Goal: Find specific page/section: Find specific page/section

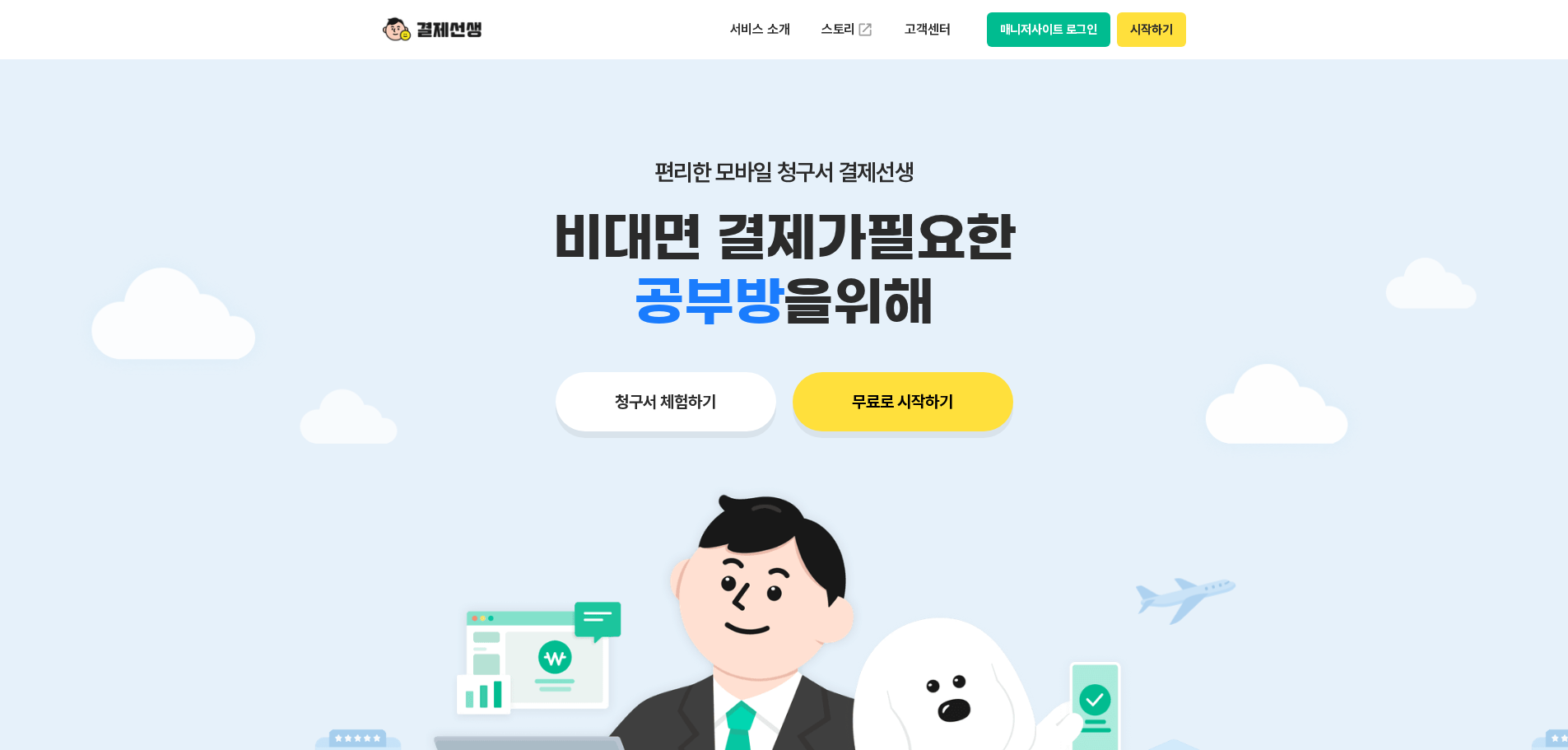
click at [1129, 19] on button "시작하기" at bounding box center [1150, 29] width 69 height 35
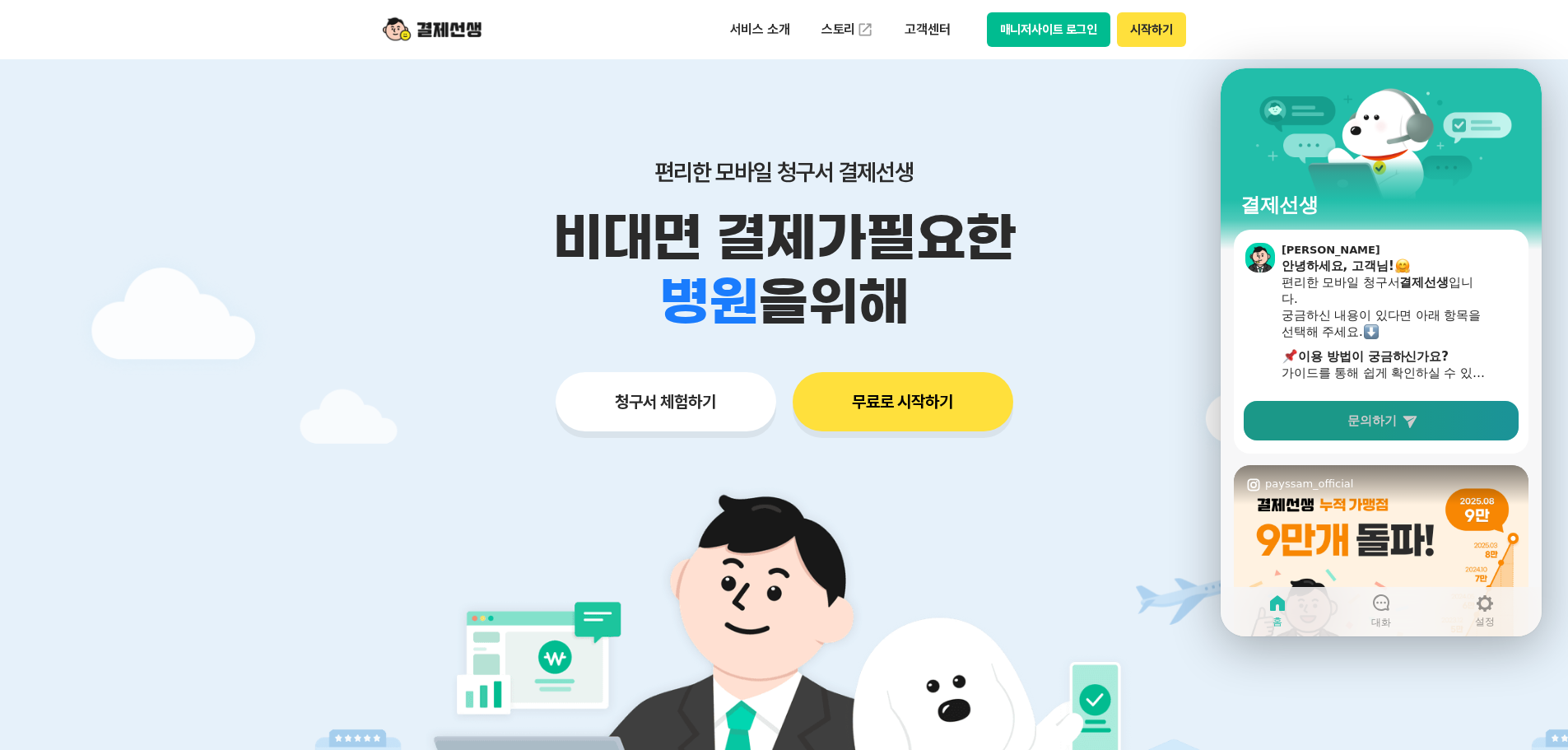
click at [1396, 426] on span "문의하기" at bounding box center [1373, 421] width 50 height 17
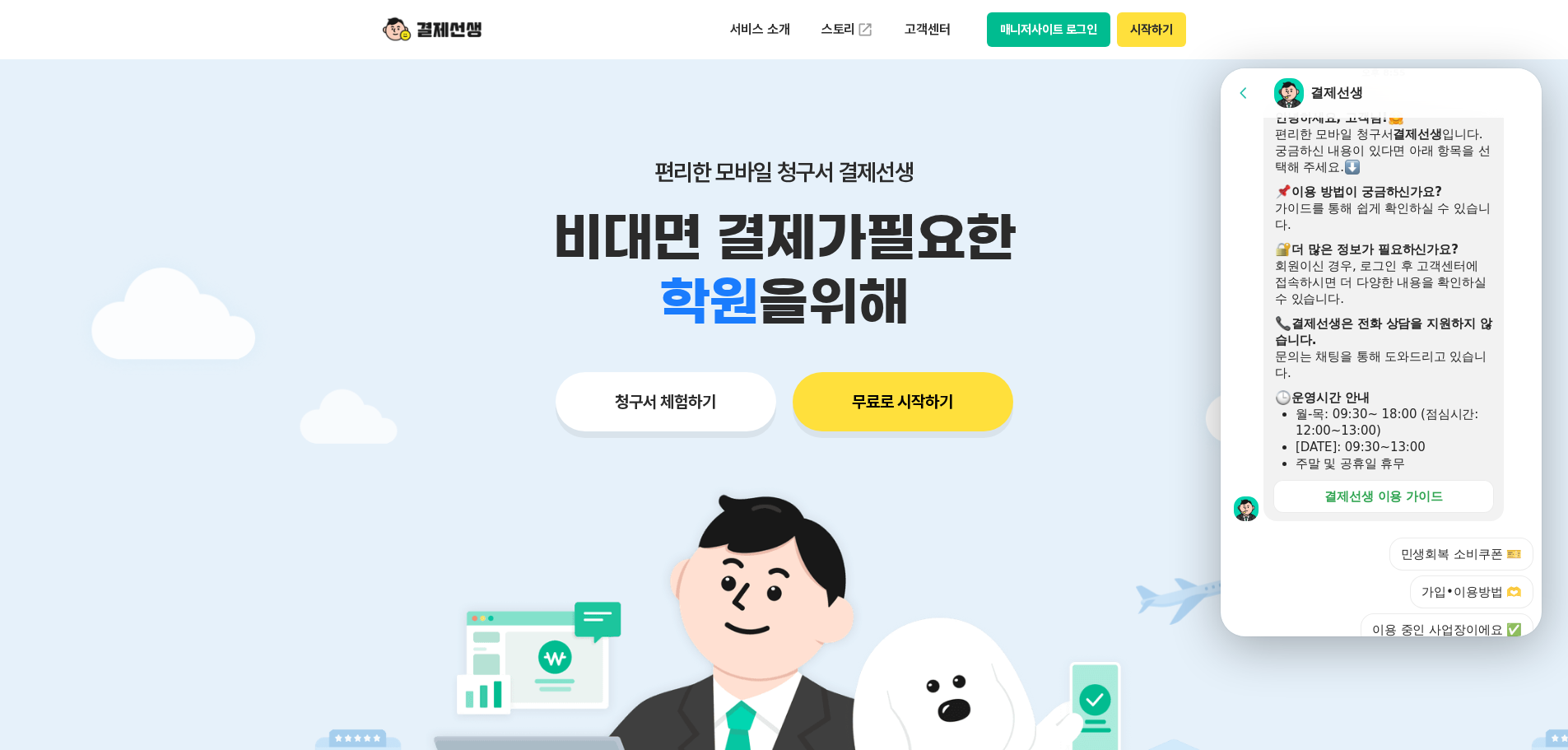
scroll to position [498, 0]
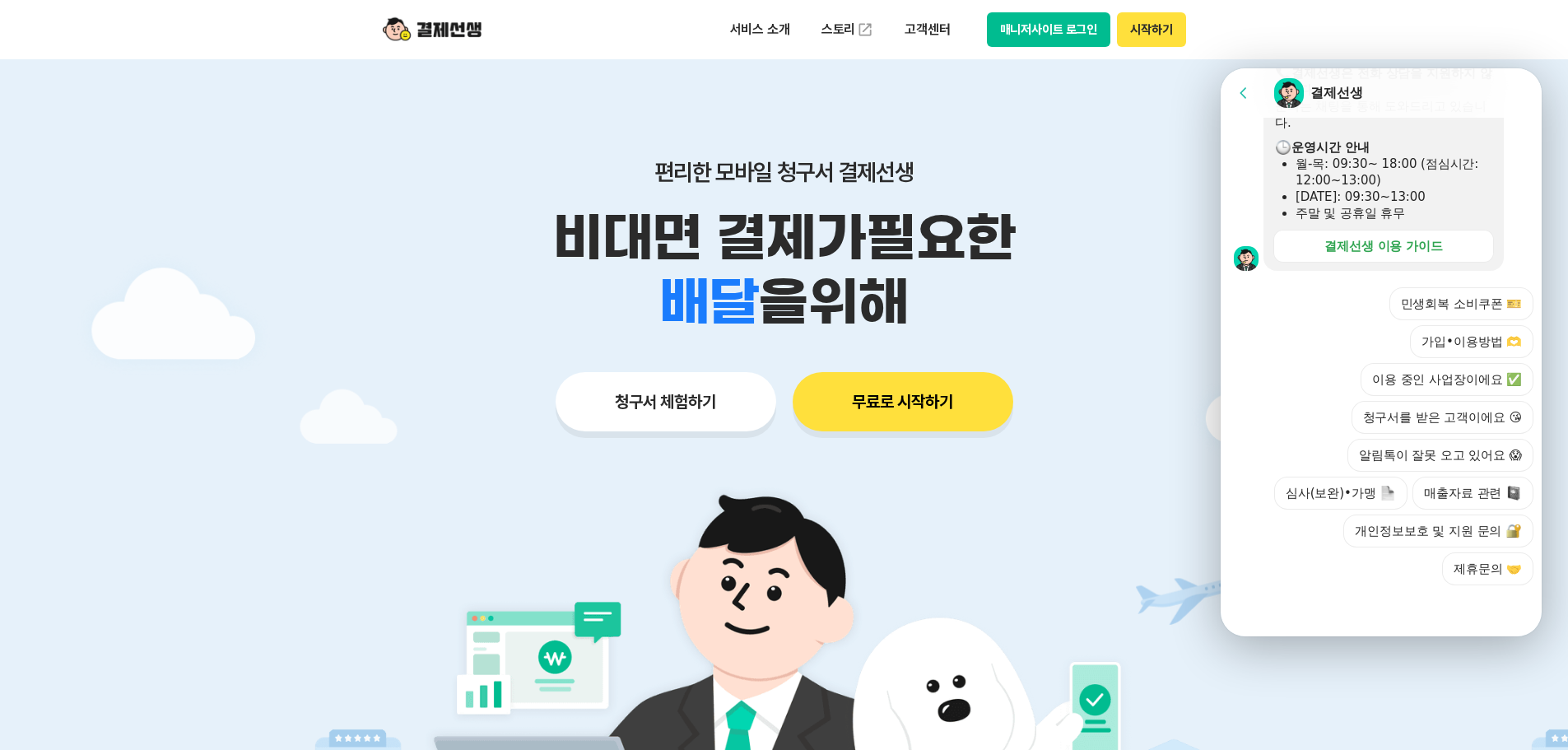
click at [1447, 487] on button "매출자료 관련" at bounding box center [1472, 493] width 121 height 33
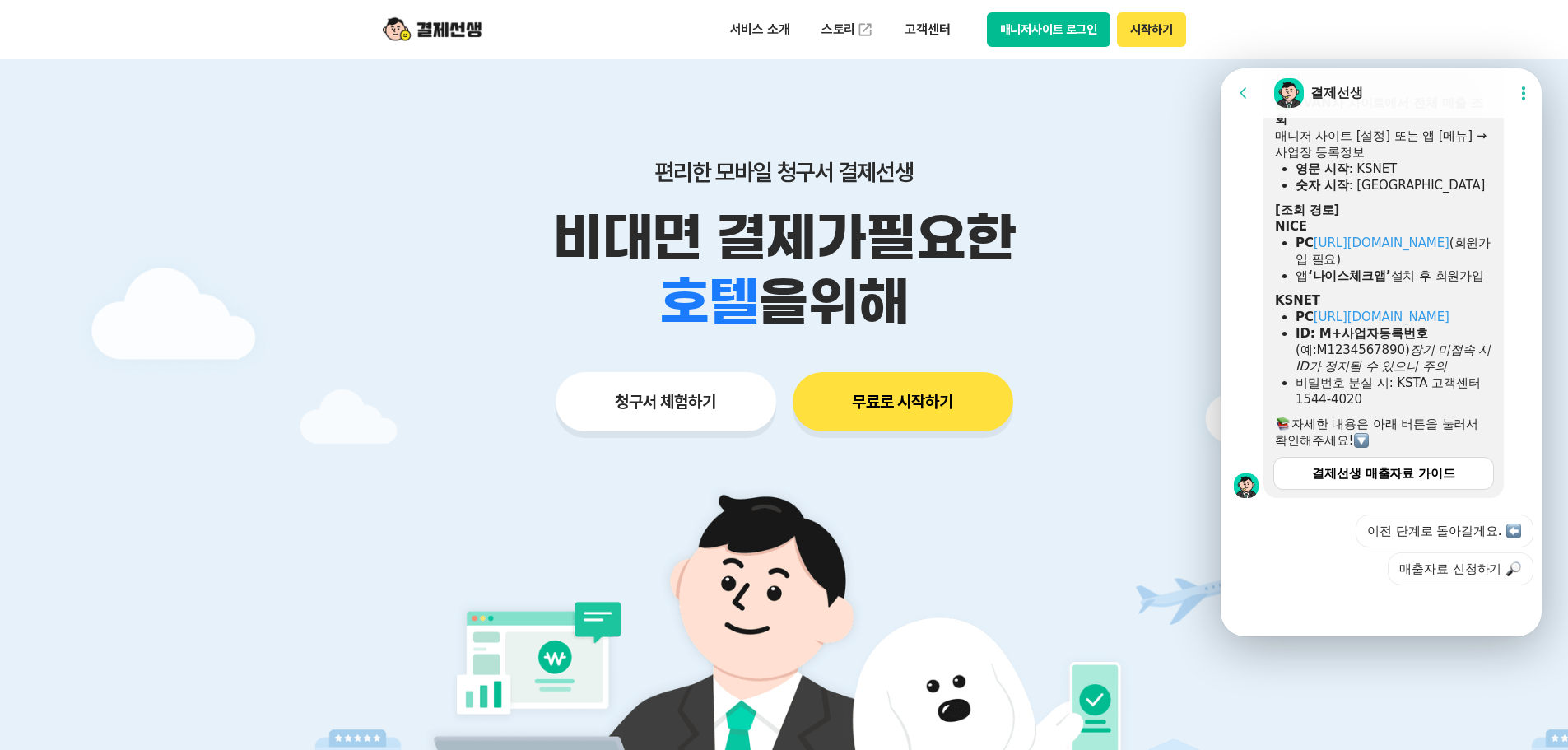
scroll to position [329, 0]
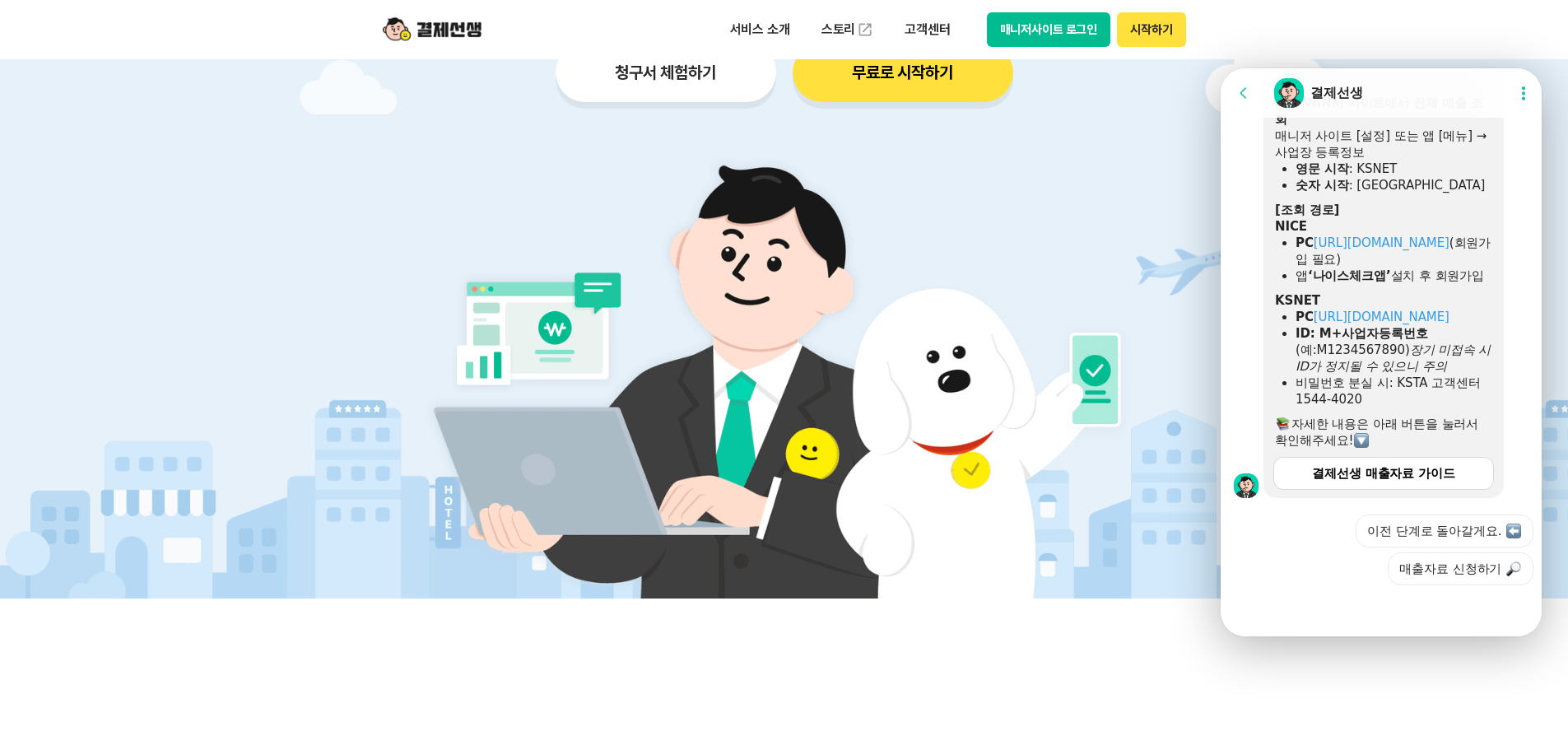
click at [1437, 478] on div "결제선생 매출자료 가이드" at bounding box center [1384, 474] width 144 height 17
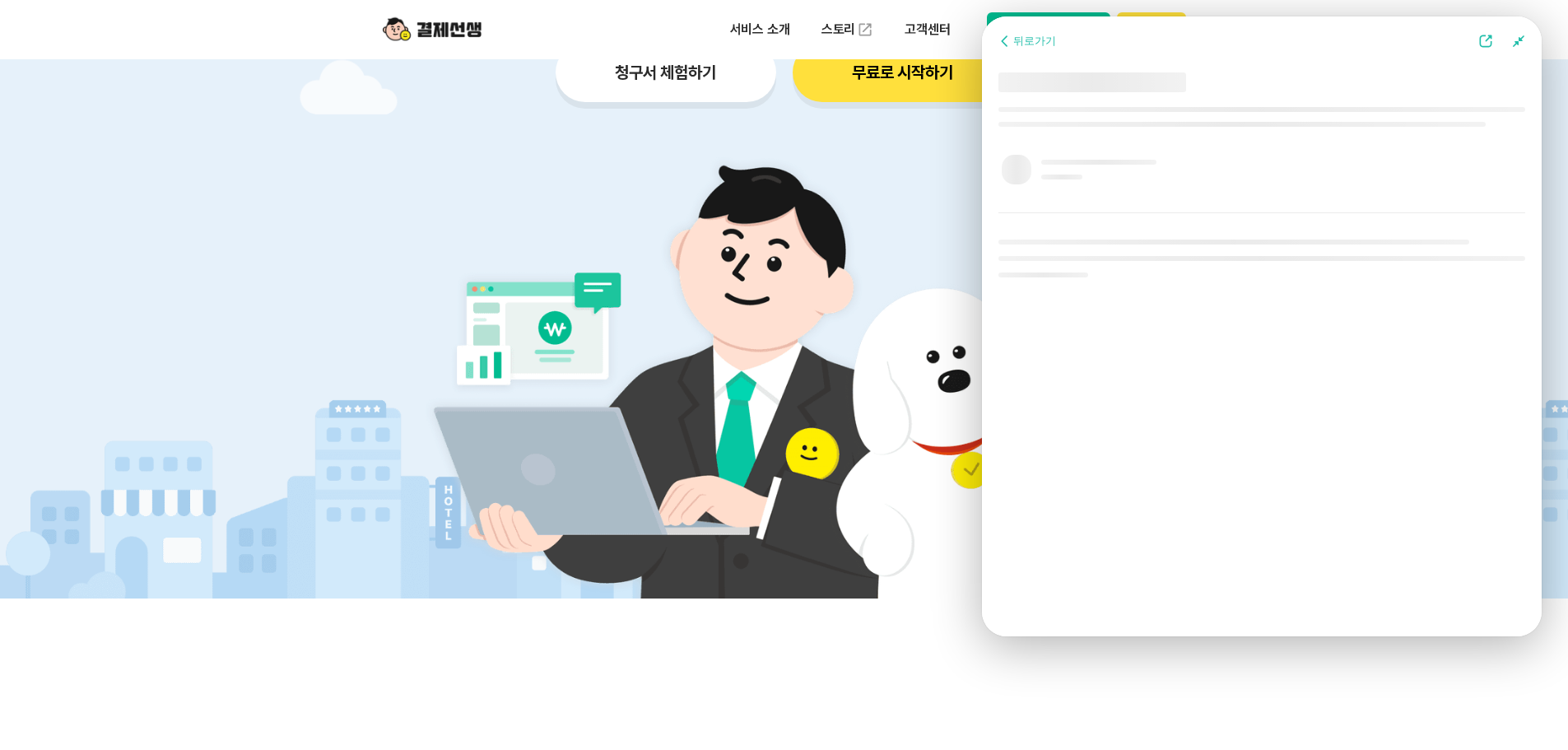
scroll to position [791, 0]
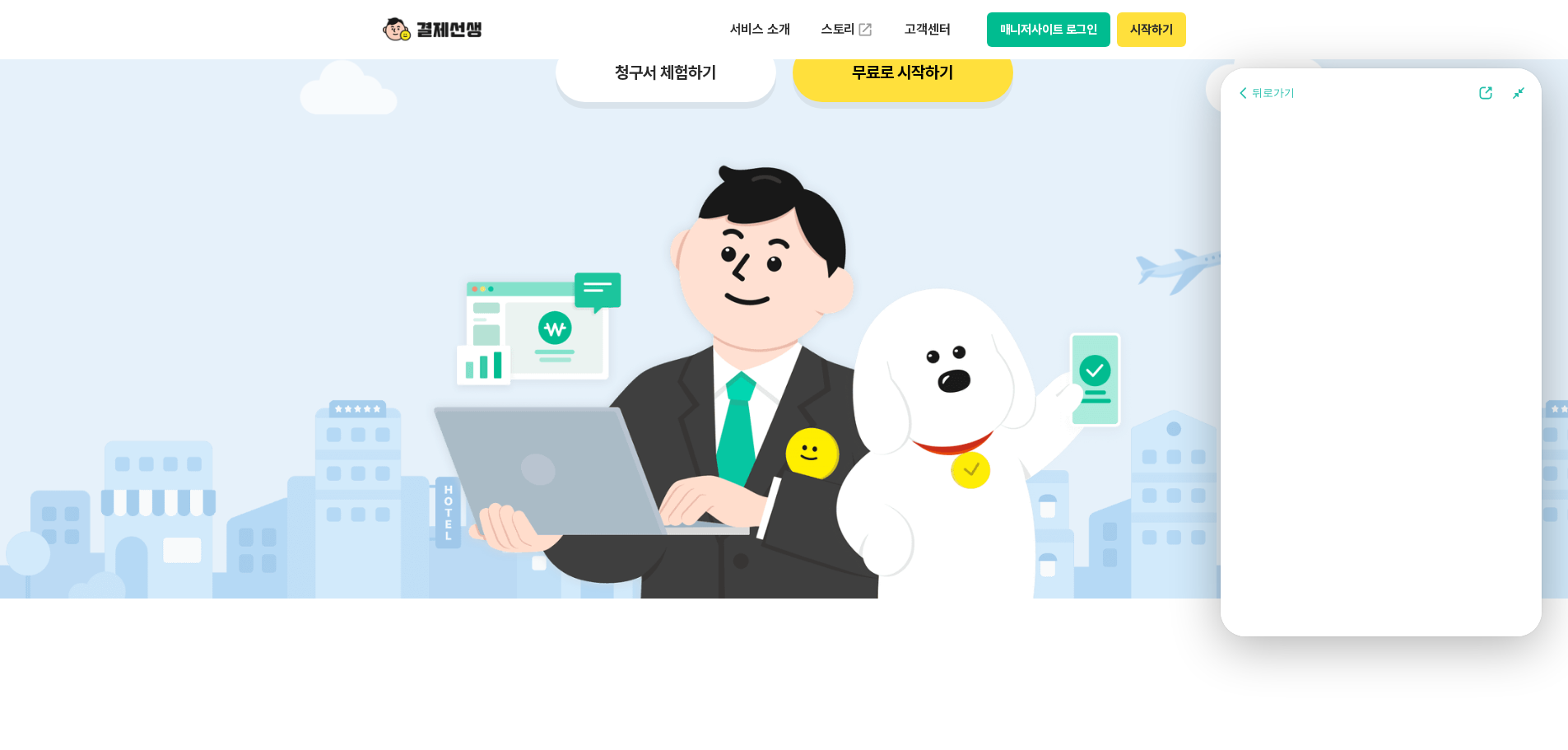
click at [889, 376] on img at bounding box center [784, 367] width 770 height 462
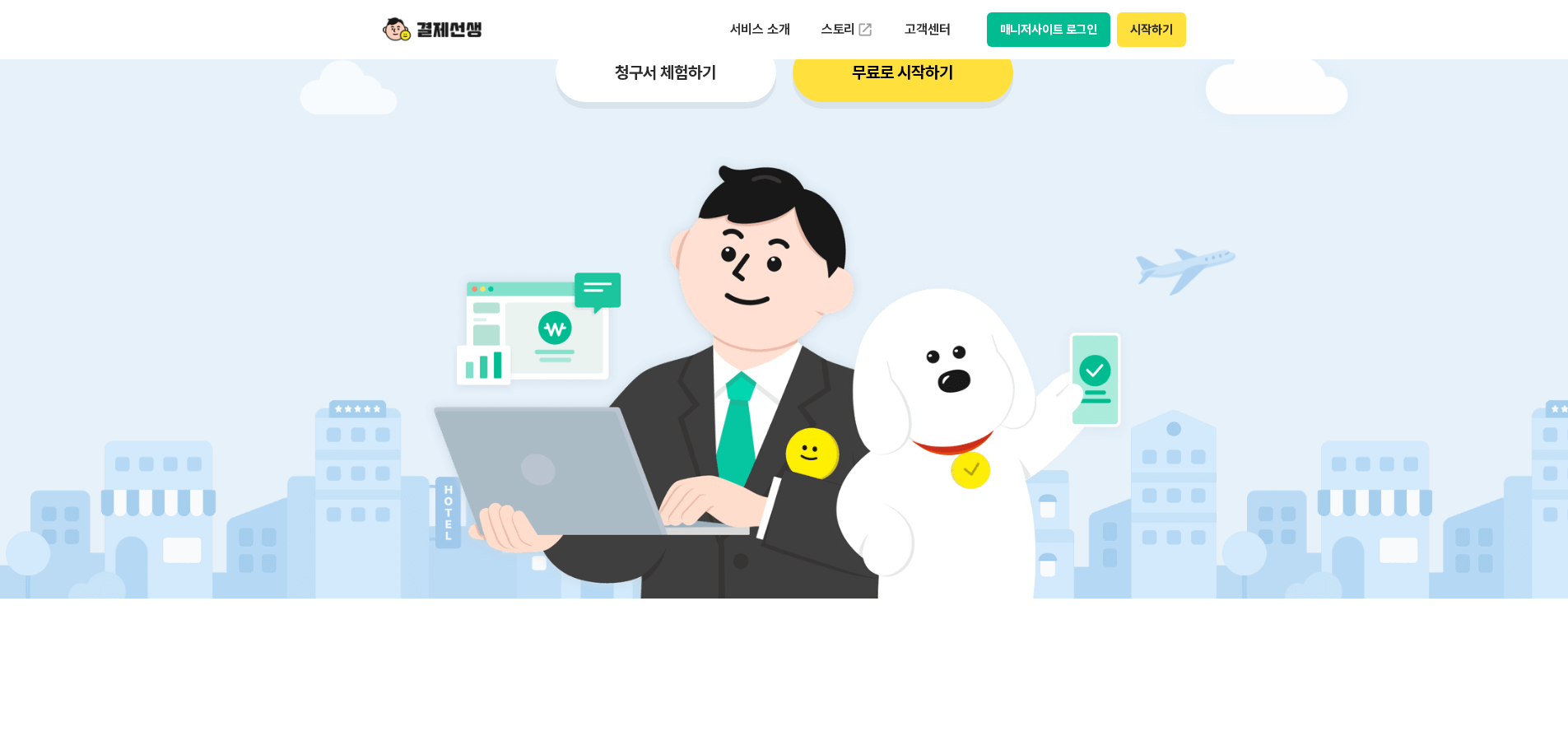
click at [478, 34] on img at bounding box center [432, 29] width 99 height 31
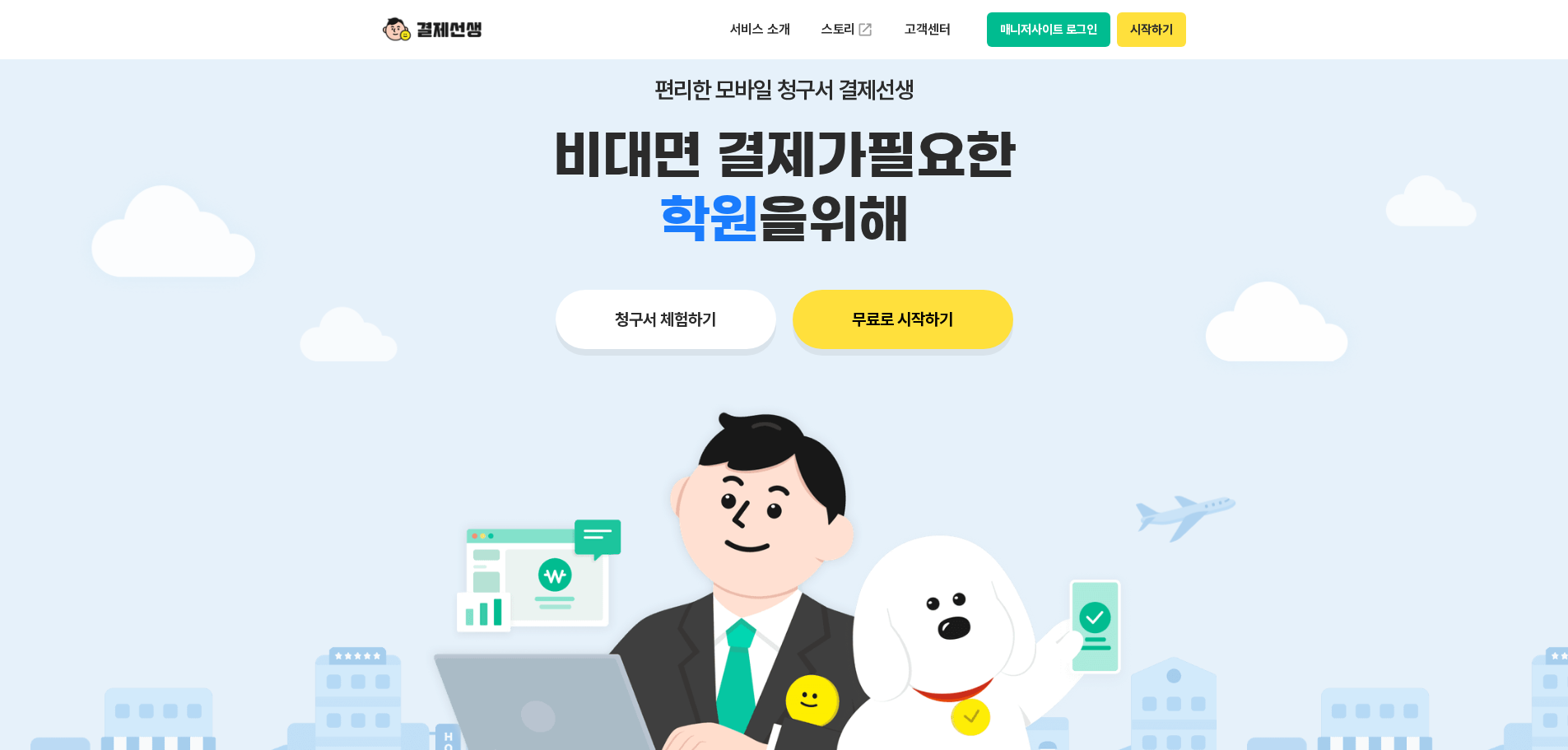
click at [1082, 31] on button "매니저사이트 로그인" at bounding box center [1049, 29] width 125 height 35
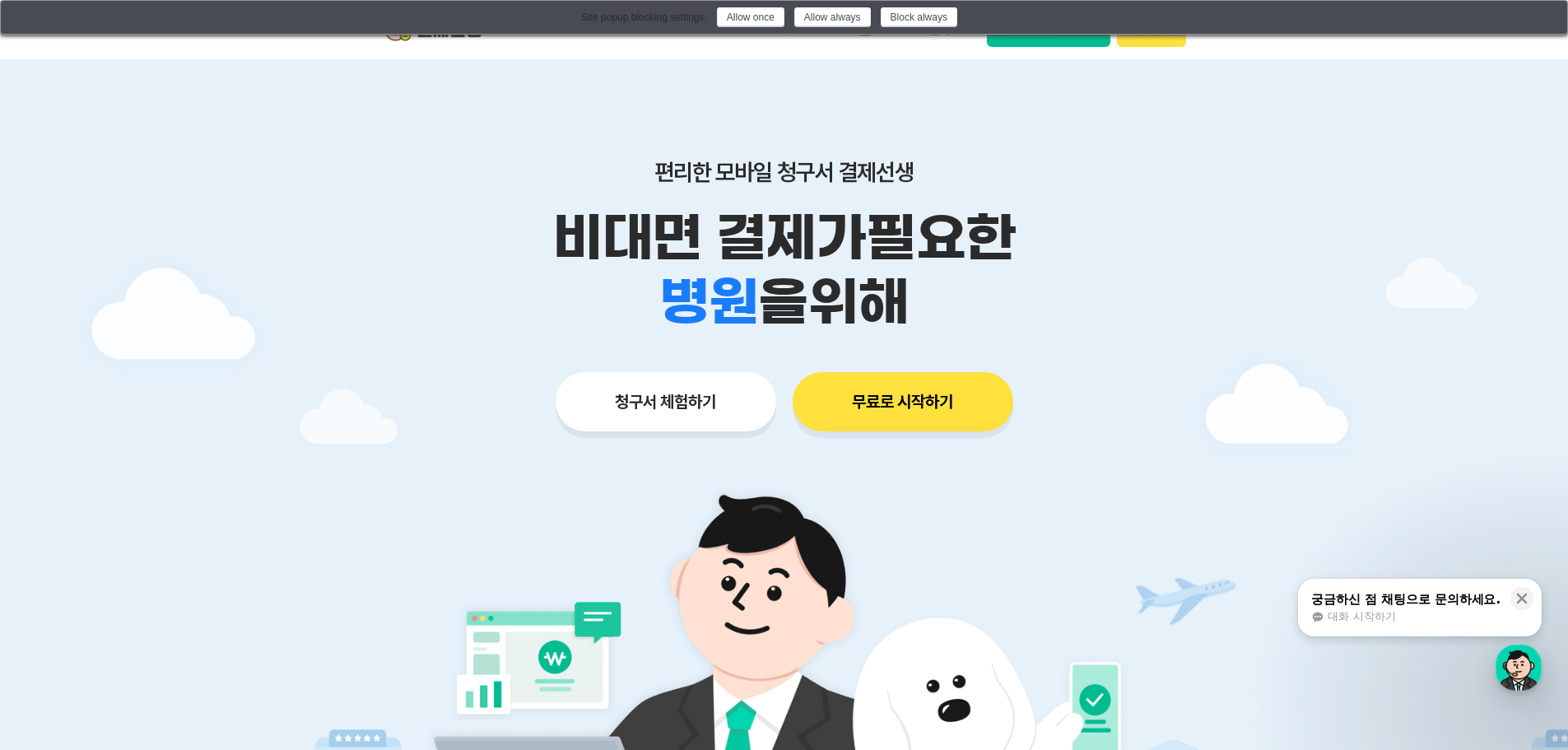
click at [1063, 39] on button "매니저사이트 로그인" at bounding box center [1049, 29] width 125 height 35
click at [1550, 17] on img at bounding box center [1543, 17] width 13 height 13
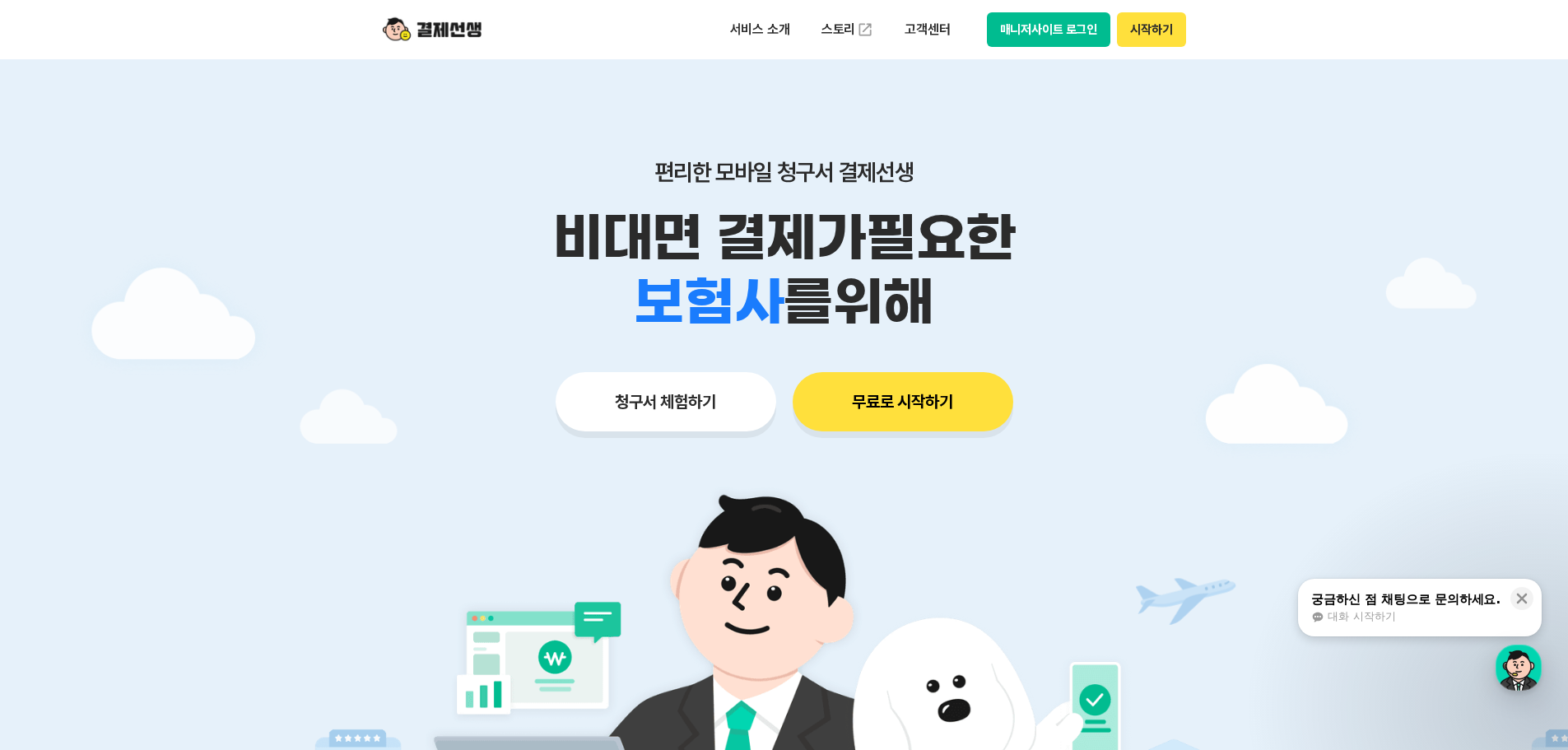
click at [1074, 26] on button "매니저사이트 로그인" at bounding box center [1049, 29] width 125 height 35
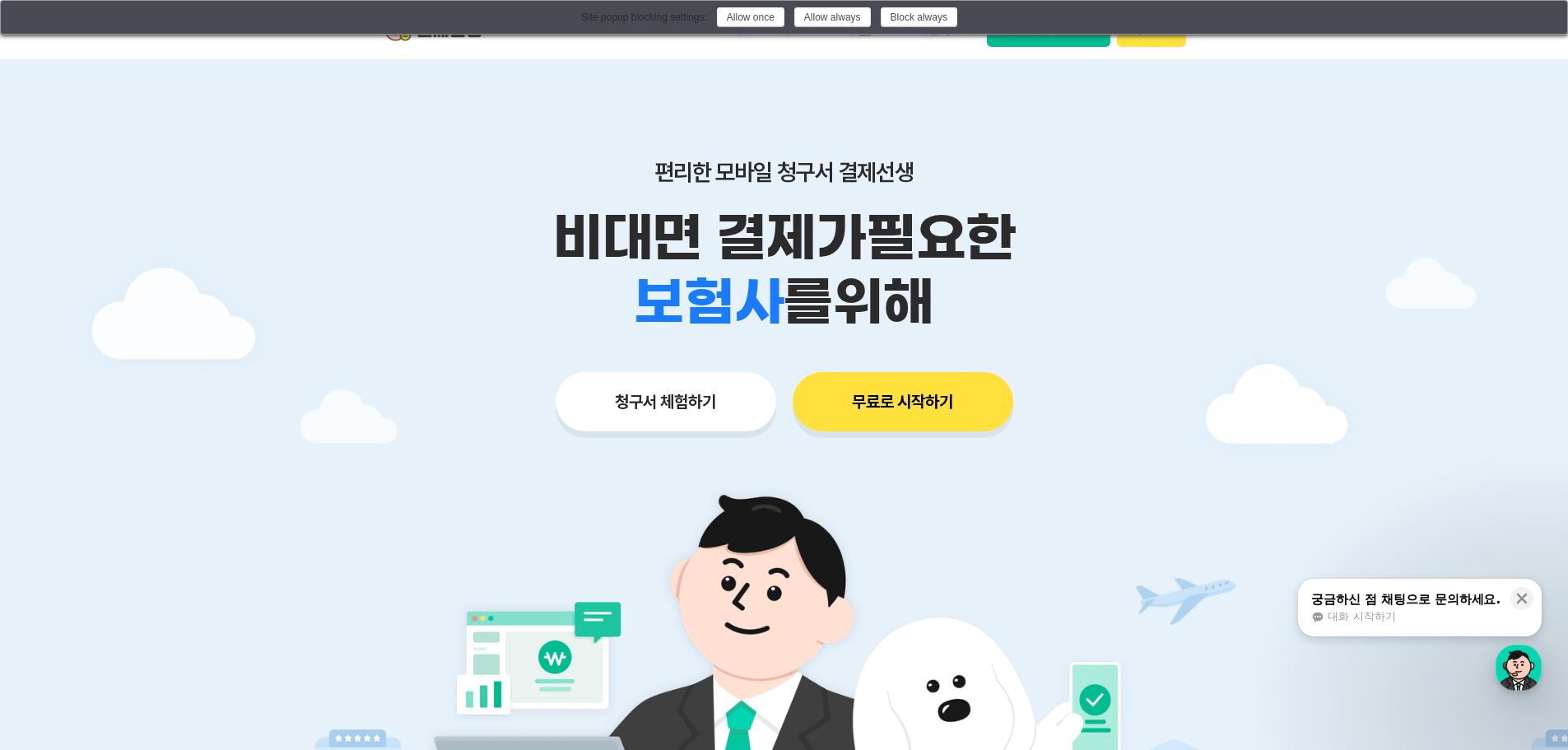
click at [1074, 26] on div "Site popup blocking settings: Allow once Allow always Block always" at bounding box center [784, 17] width 1540 height 20
